Goal: Information Seeking & Learning: Learn about a topic

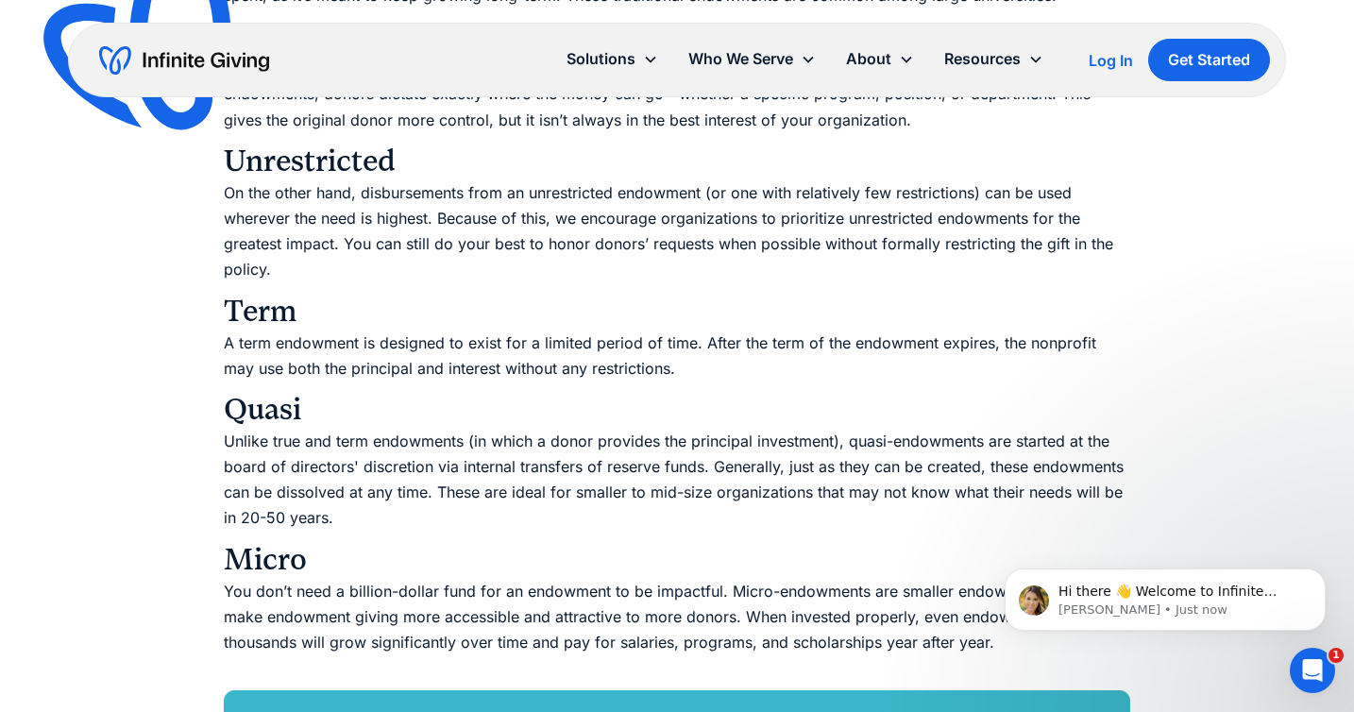
scroll to position [3389, 0]
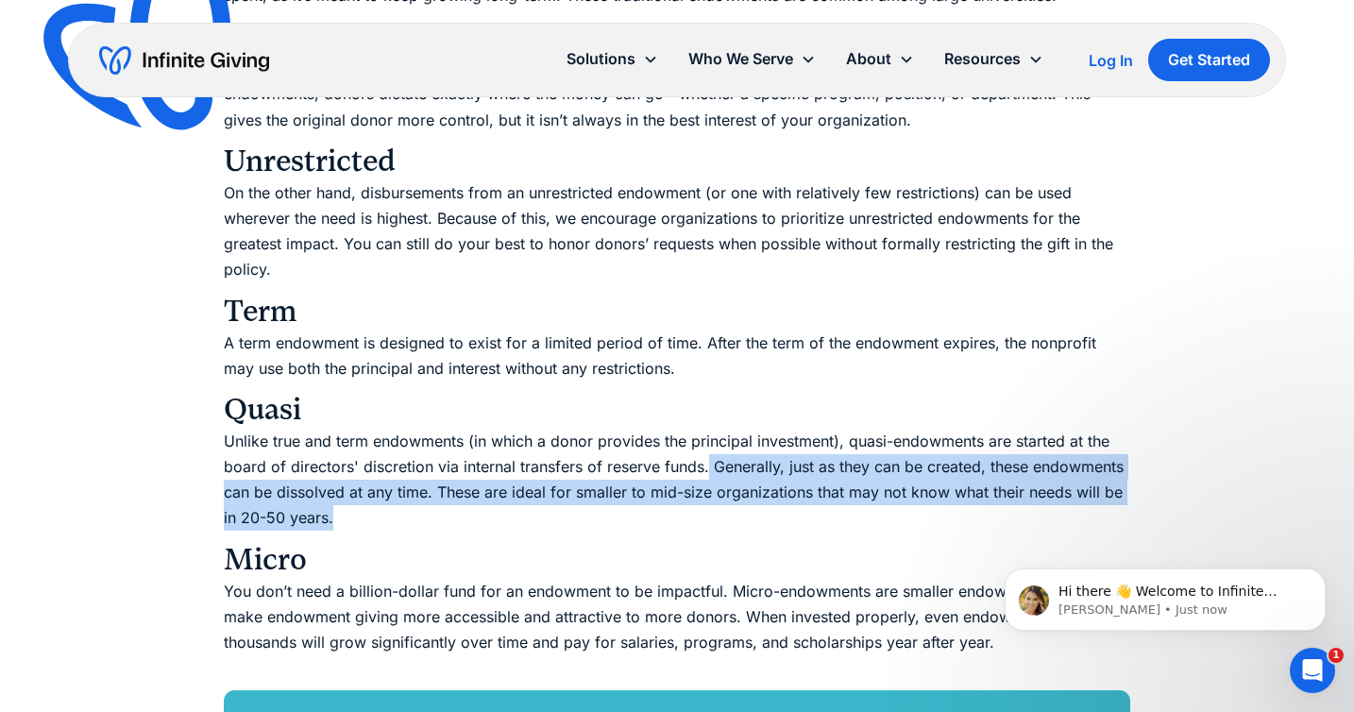
drag, startPoint x: 366, startPoint y: 513, endPoint x: 704, endPoint y: 452, distance: 343.4
click at [704, 452] on p "Unlike true and term endowments (in which a donor provides the principal invest…" at bounding box center [677, 480] width 906 height 103
copy p ". Generally, just as they can be created, these endowments can be dissolved at …"
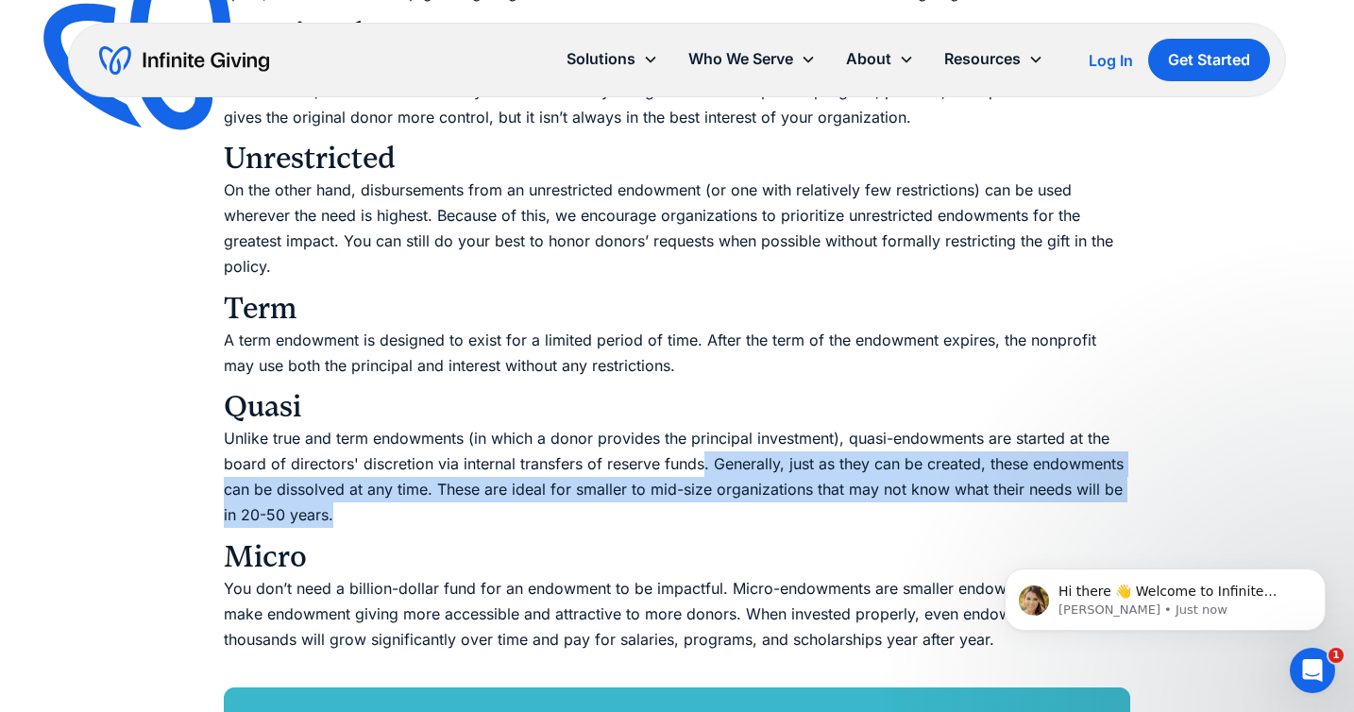
scroll to position [3430, 0]
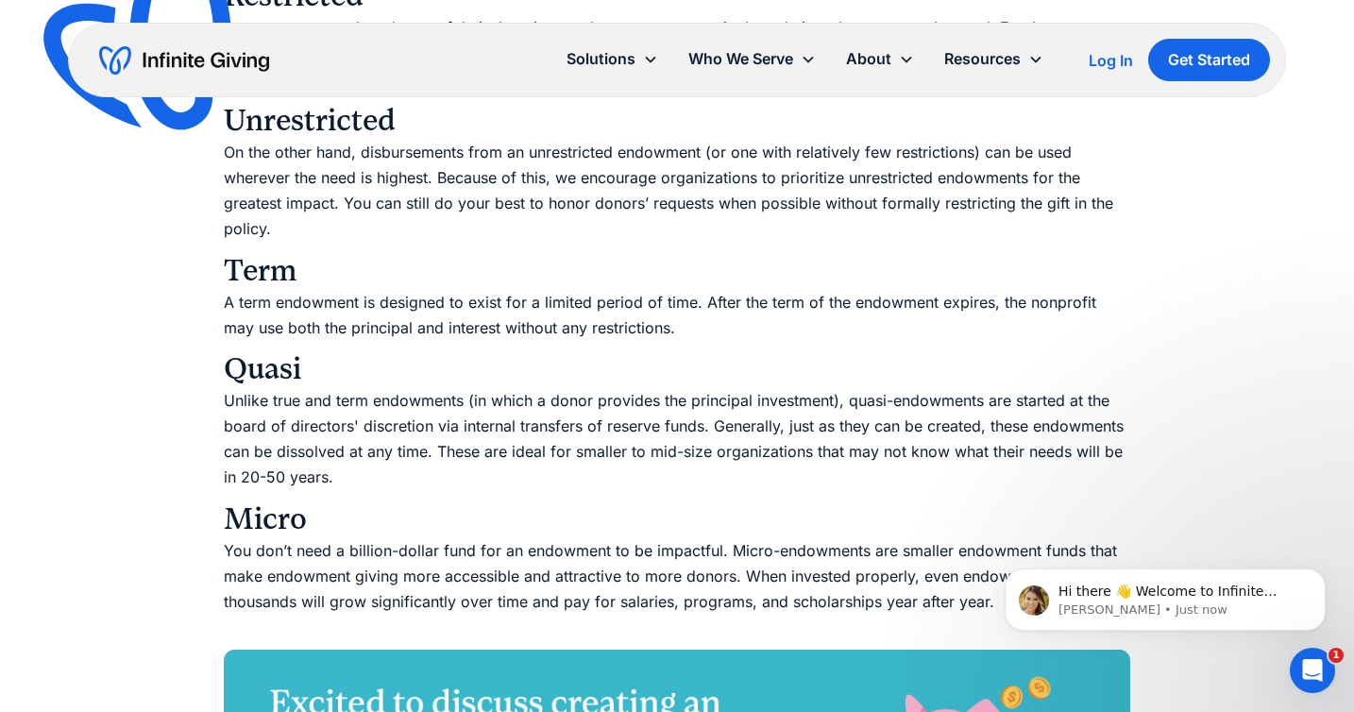
click at [879, 365] on h3 "Quasi" at bounding box center [677, 369] width 906 height 38
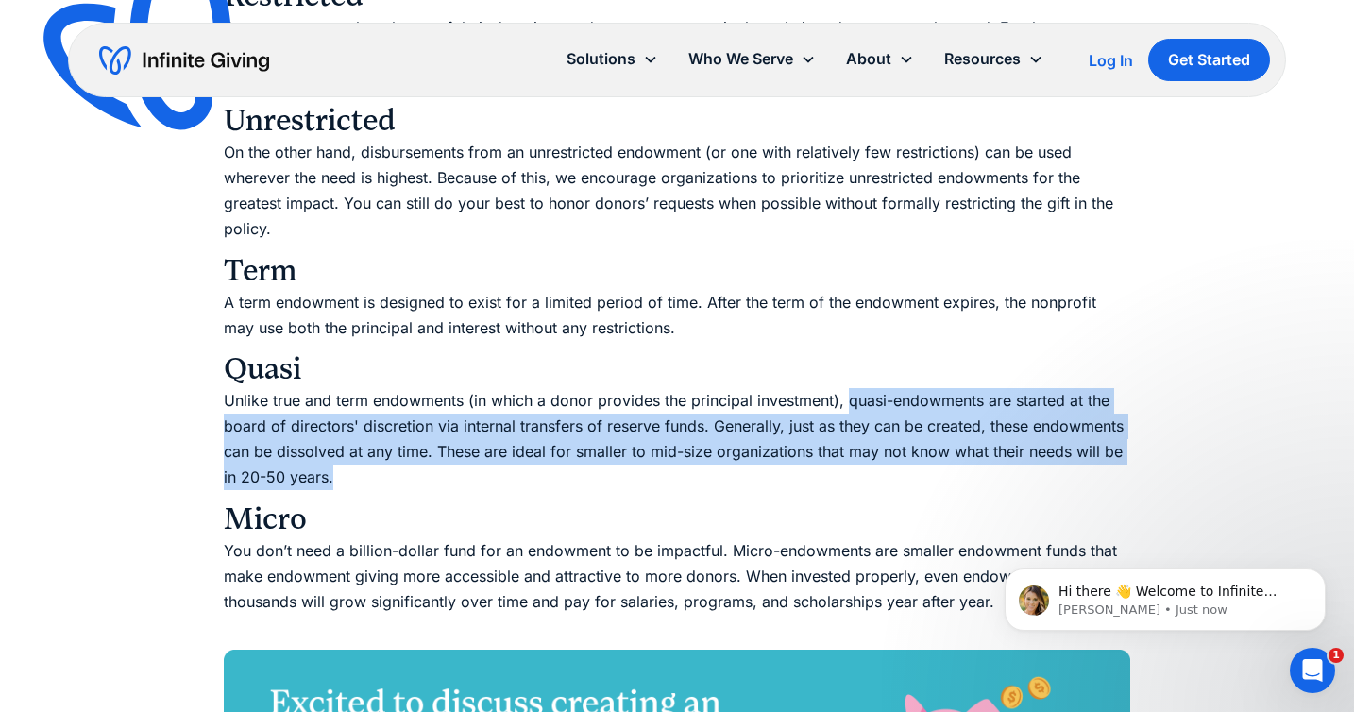
drag, startPoint x: 846, startPoint y: 394, endPoint x: 867, endPoint y: 464, distance: 74.0
click at [867, 464] on p "Unlike true and term endowments (in which a donor provides the principal invest…" at bounding box center [677, 439] width 906 height 103
copy p "quasi-endowments are started at the board of directors' discretion via internal…"
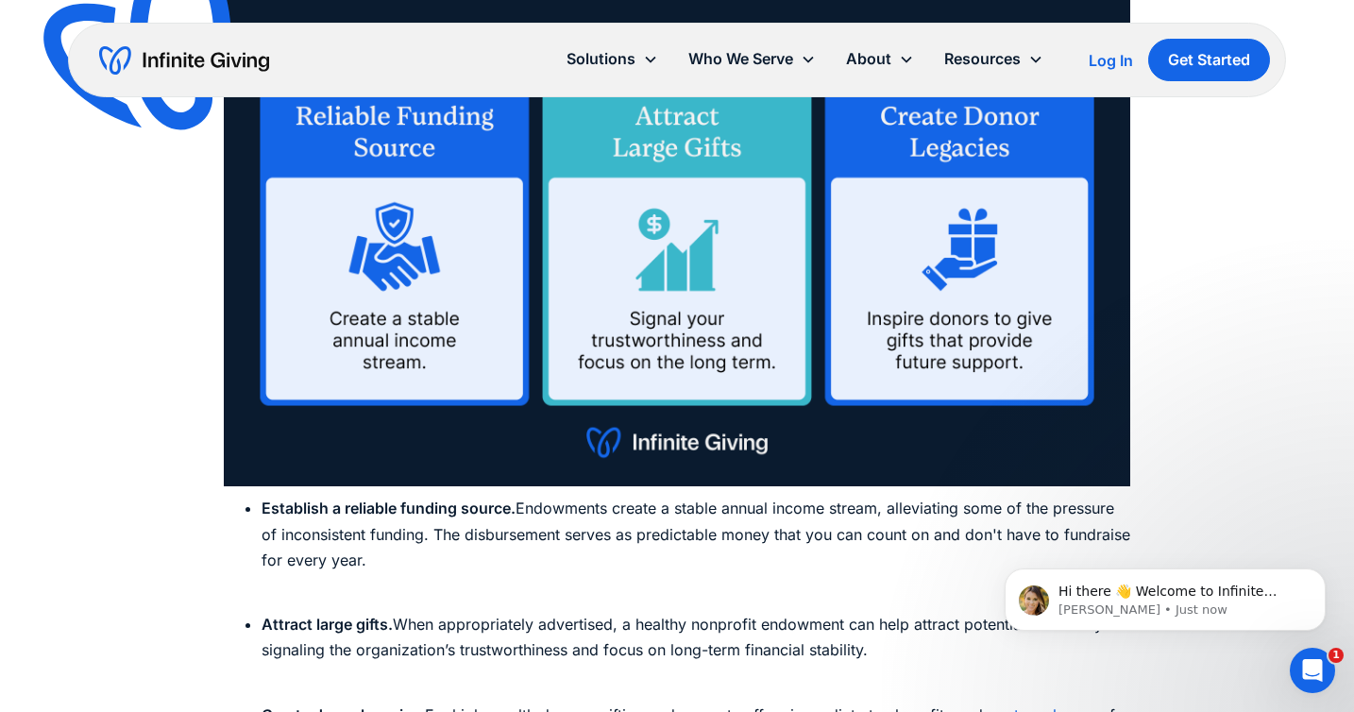
scroll to position [4969, 0]
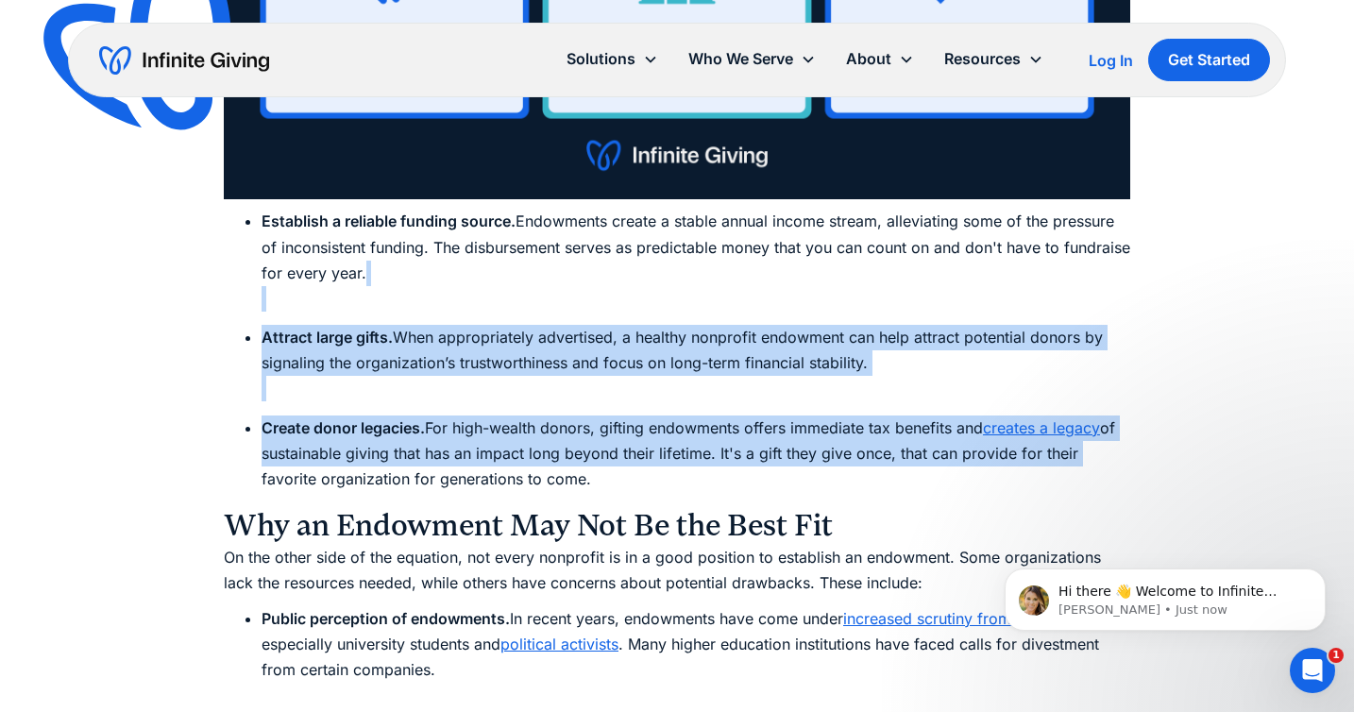
drag, startPoint x: 1105, startPoint y: 442, endPoint x: 799, endPoint y: 291, distance: 341.9
click at [799, 291] on ul "Establish a reliable funding source. Endowments create a stable annual income s…" at bounding box center [677, 350] width 906 height 283
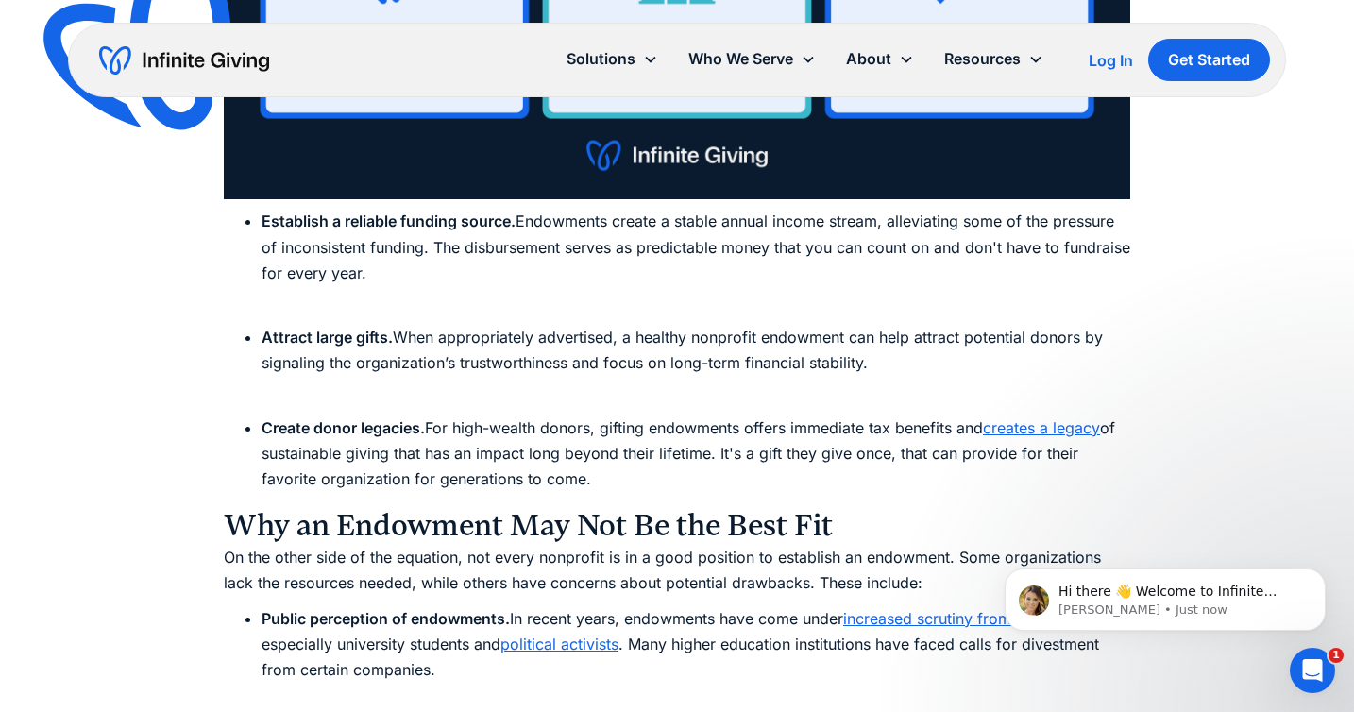
click at [672, 334] on li "Attract large gifts. When appropriately advertised, a healthy nonprofit endowme…" at bounding box center [695, 363] width 868 height 77
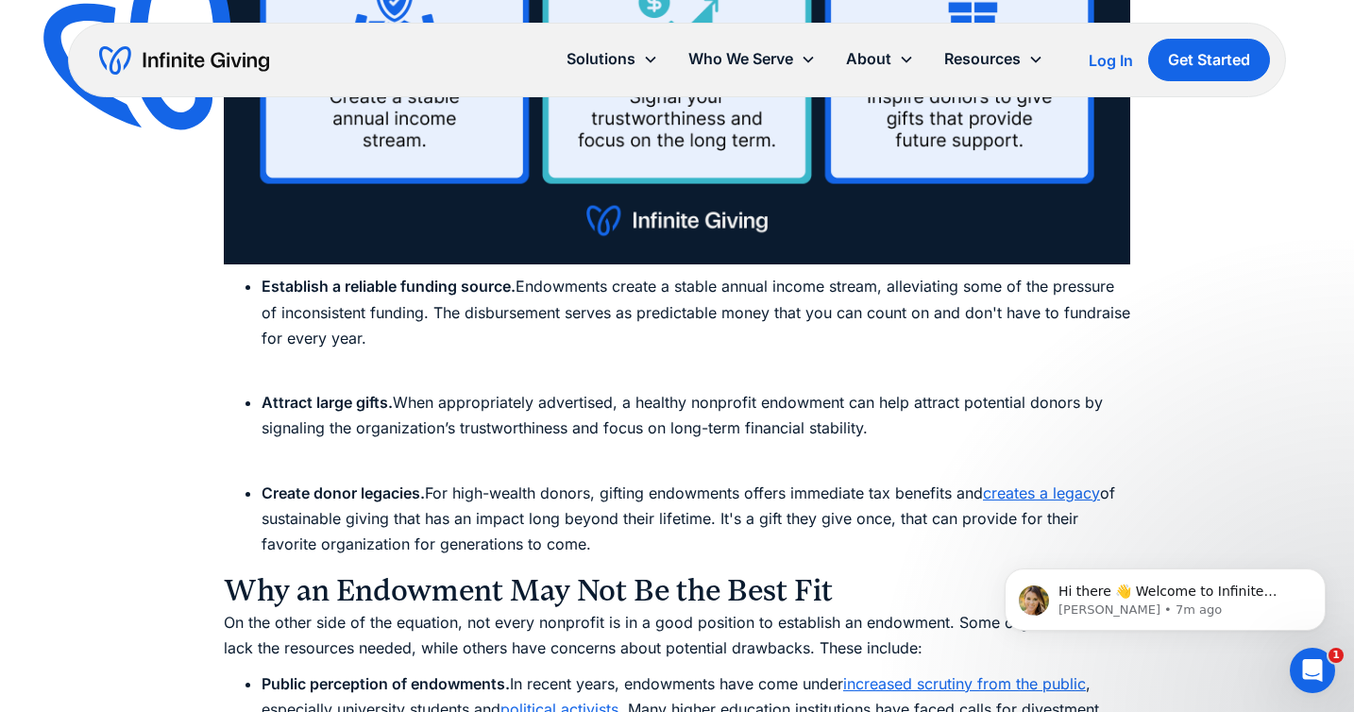
scroll to position [4904, 0]
drag, startPoint x: 261, startPoint y: 271, endPoint x: 853, endPoint y: 532, distance: 647.0
click at [853, 532] on ul "Establish a reliable funding source. Endowments create a stable annual income s…" at bounding box center [677, 415] width 906 height 283
copy ul "Establish a reliable funding source. Endowments create a stable annual income s…"
click at [853, 532] on li "Create donor legacies. For high-wealth donors, gifting endowments offers immedi…" at bounding box center [695, 518] width 868 height 77
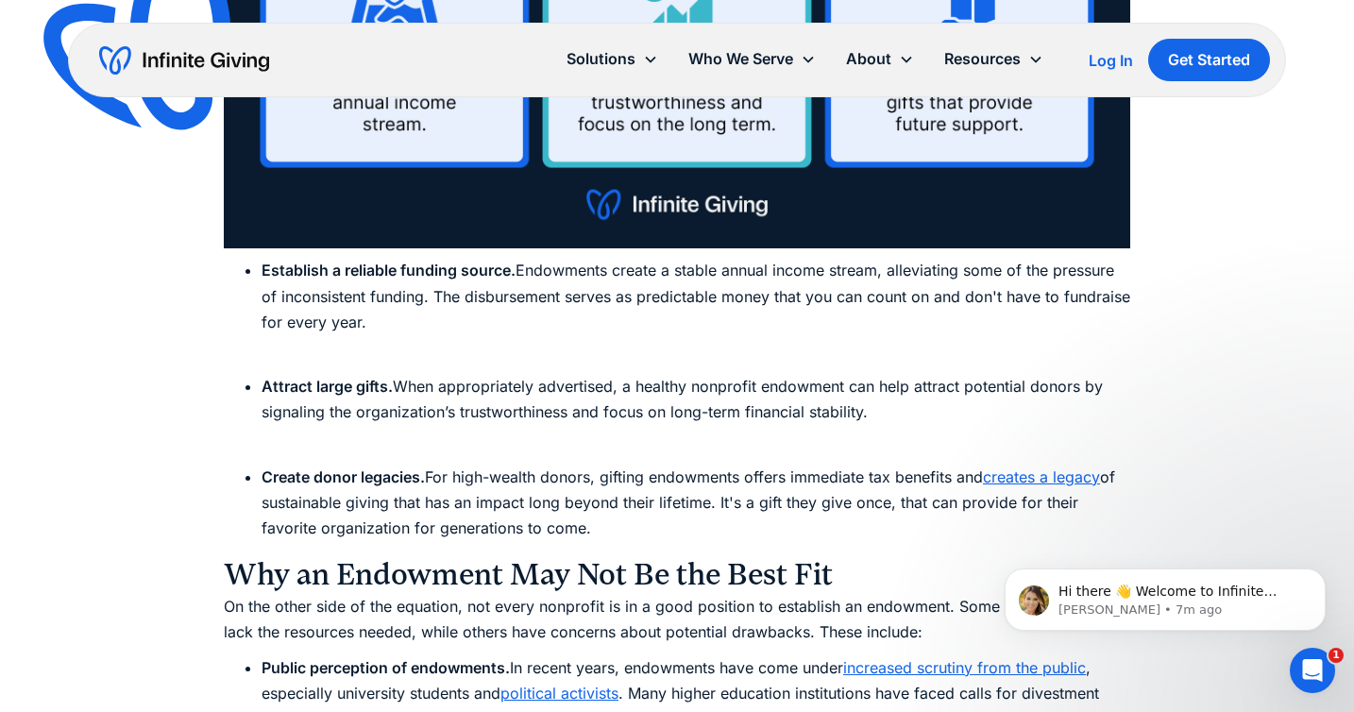
scroll to position [4925, 0]
